Goal: Obtain resource: Obtain resource

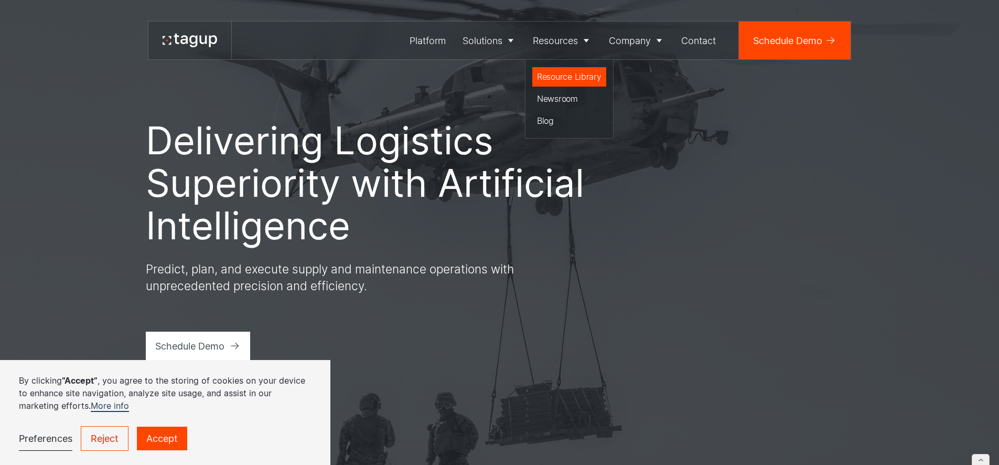
click at [552, 76] on div "Resource Library" at bounding box center [569, 76] width 65 height 13
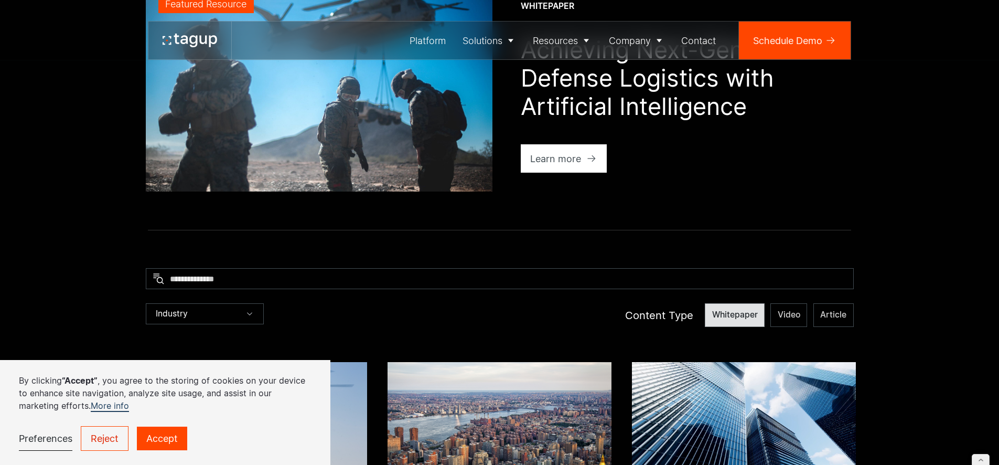
click at [751, 322] on label "Whitepaper" at bounding box center [735, 315] width 60 height 24
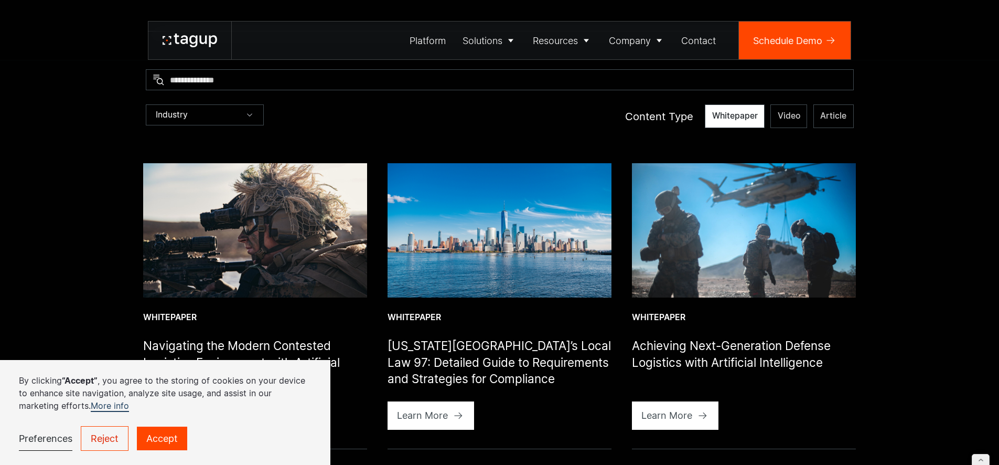
scroll to position [308, 0]
